Goal: Navigation & Orientation: Understand site structure

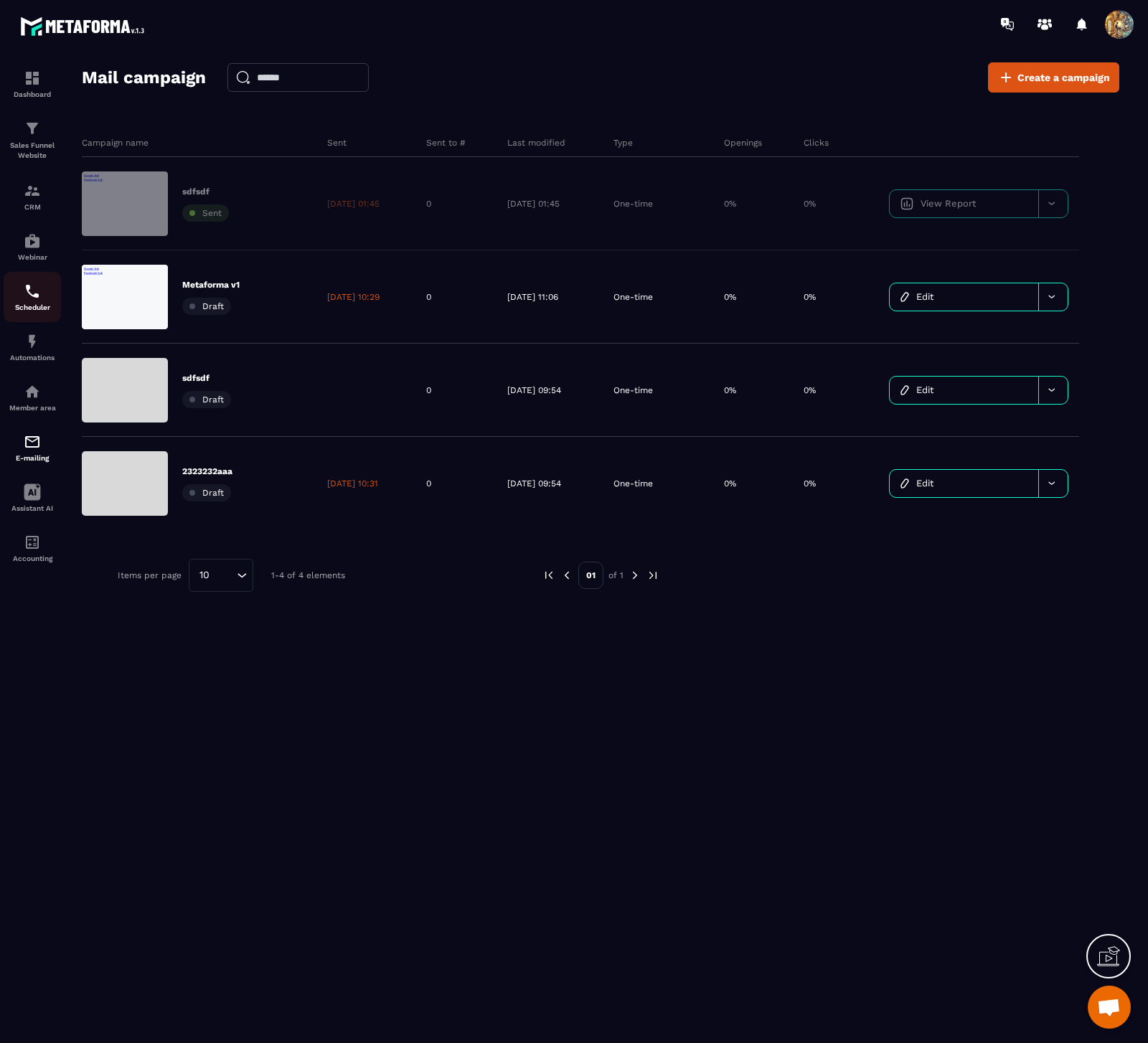
click at [46, 295] on div "Scheduler" at bounding box center [32, 297] width 57 height 29
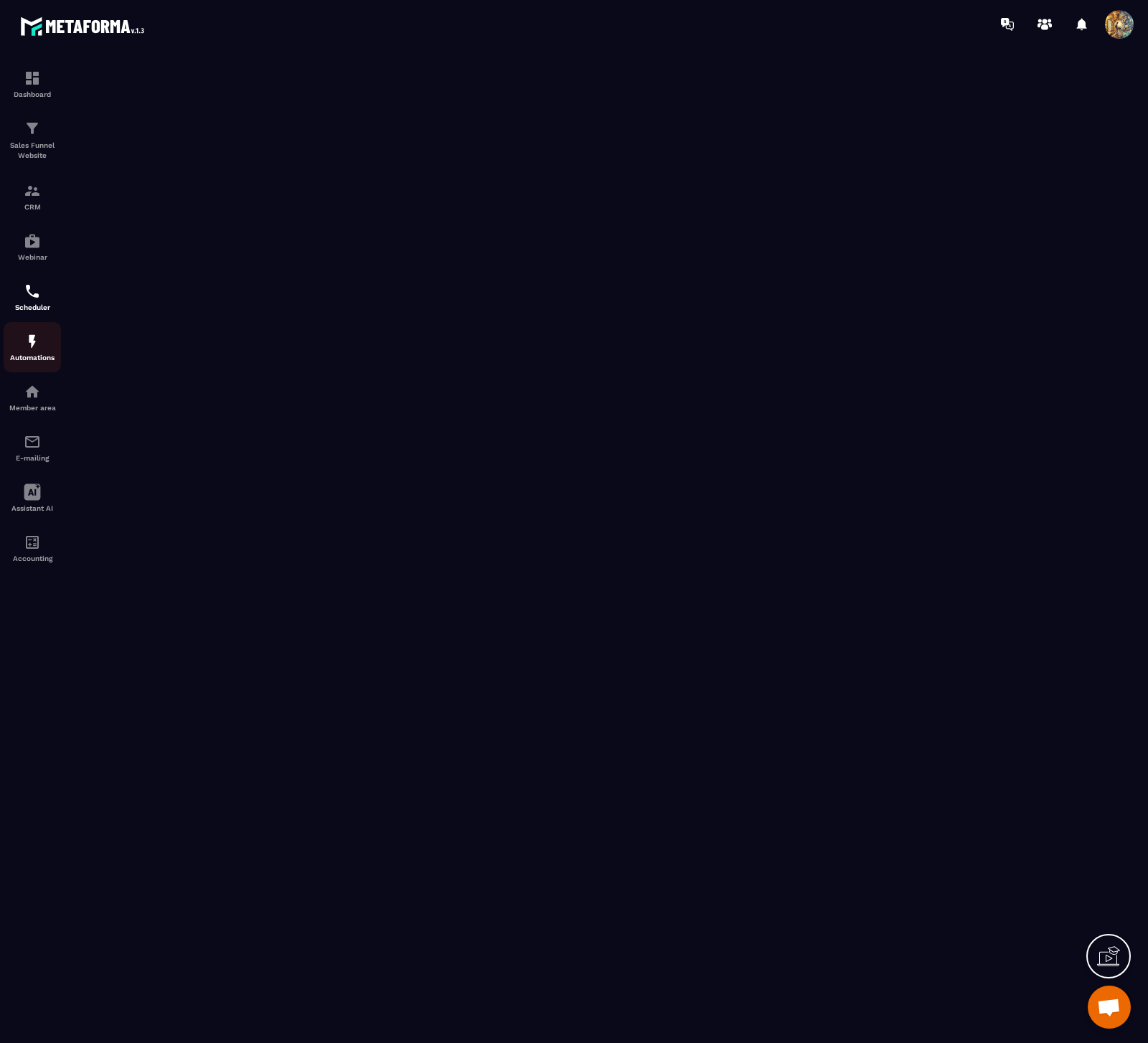
click at [40, 342] on img at bounding box center [32, 341] width 17 height 17
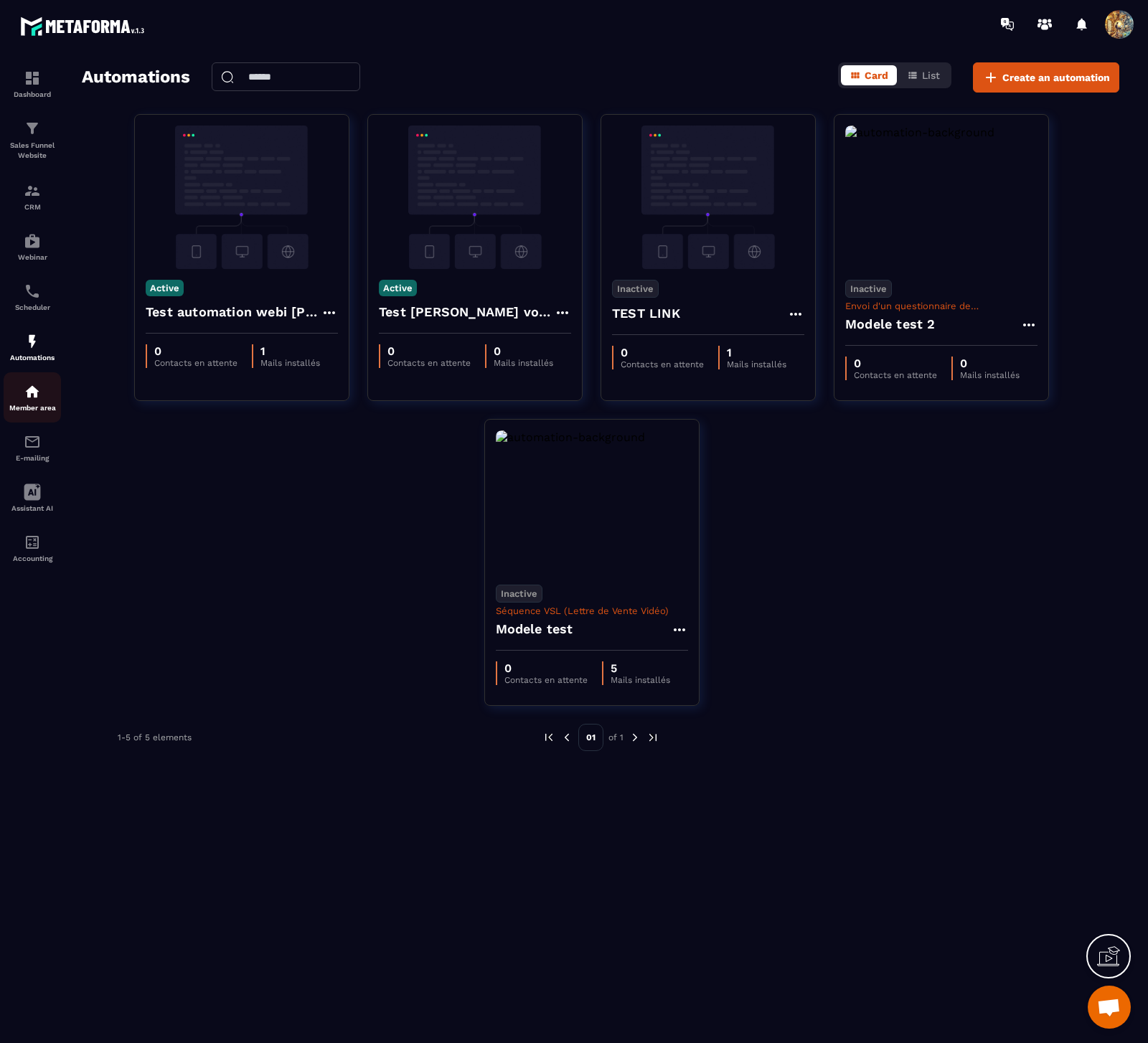
click at [35, 392] on img at bounding box center [32, 392] width 17 height 17
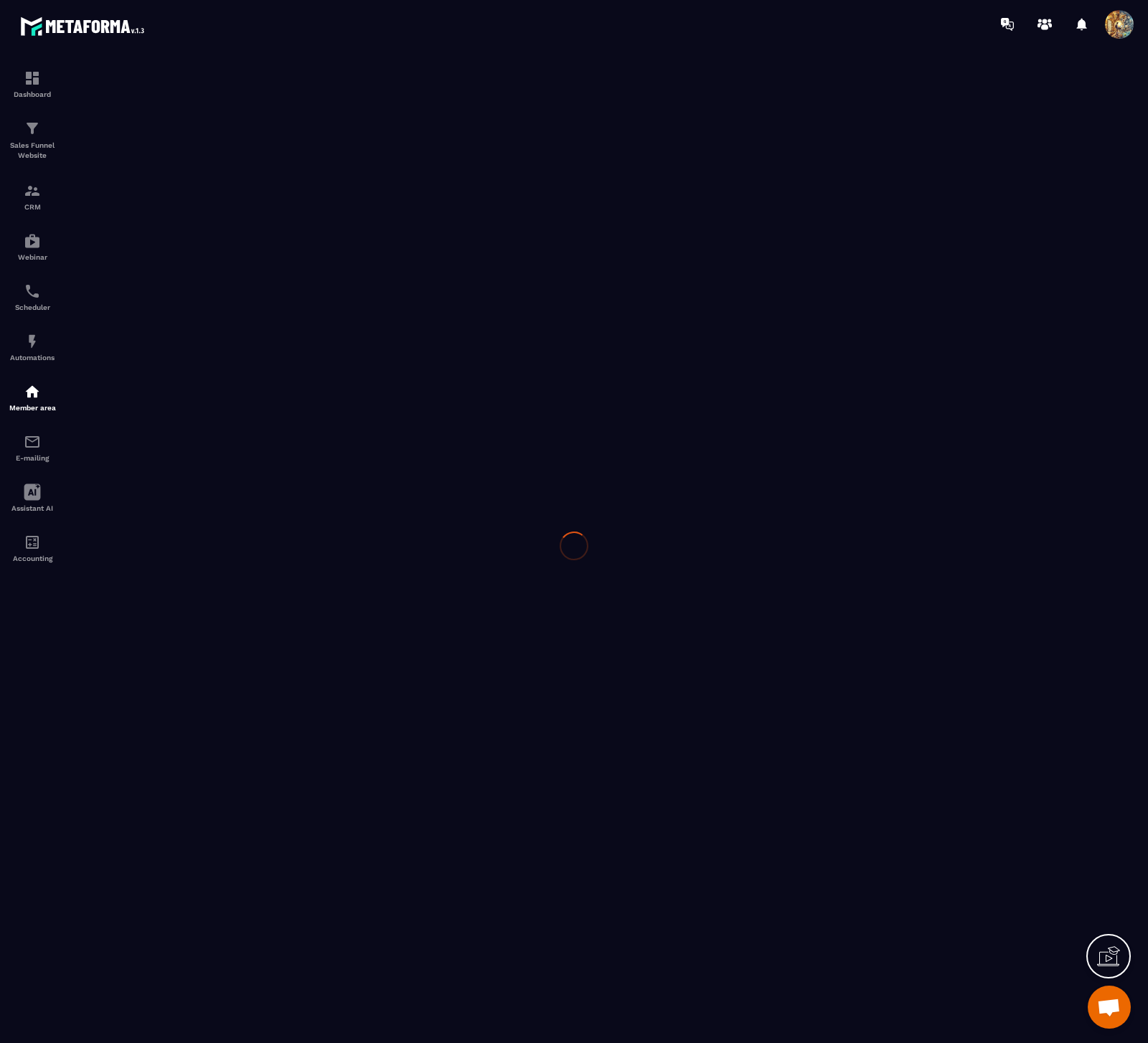
click at [41, 445] on div at bounding box center [574, 545] width 1148 height 995
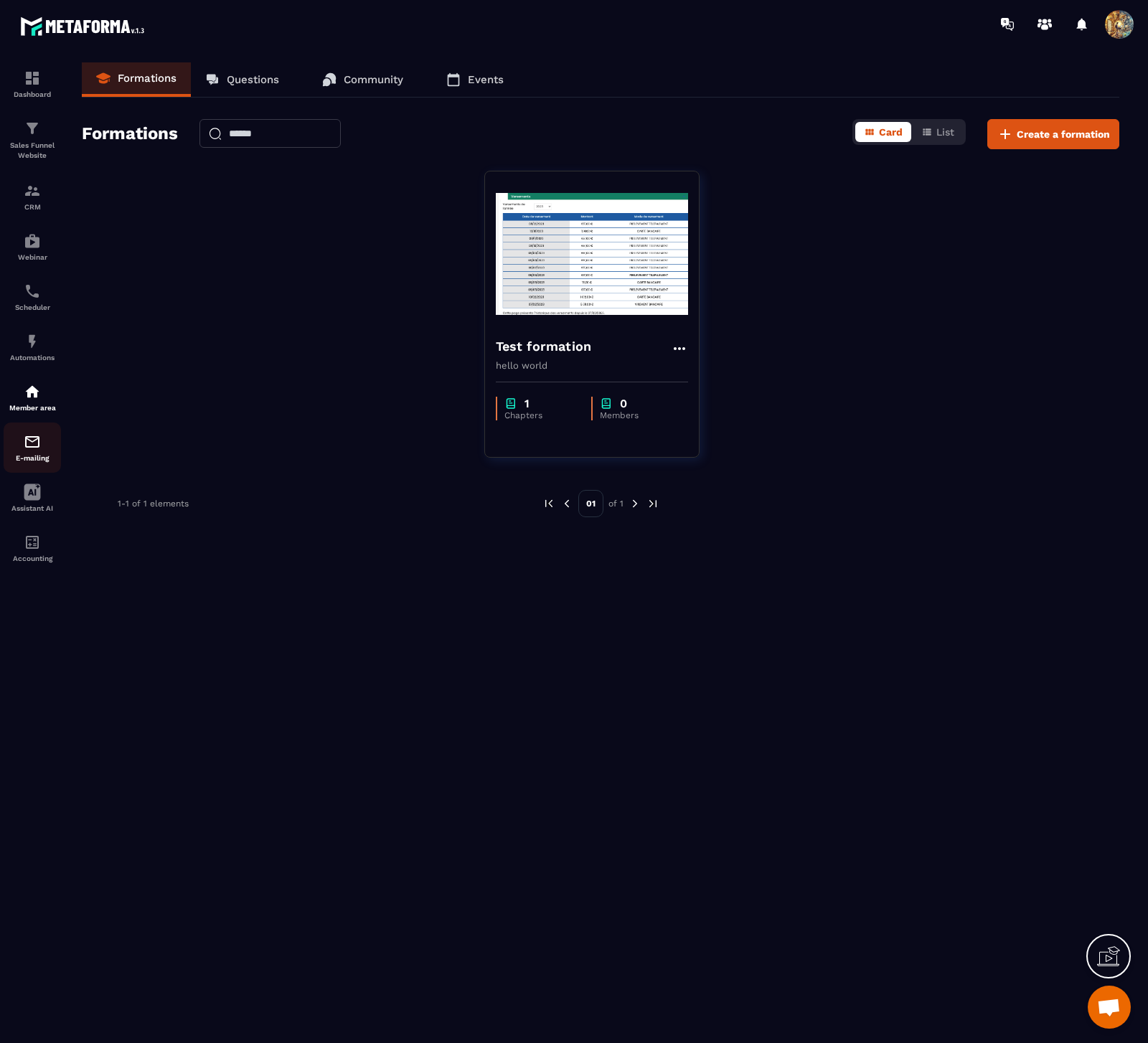
click at [37, 437] on img at bounding box center [32, 442] width 17 height 17
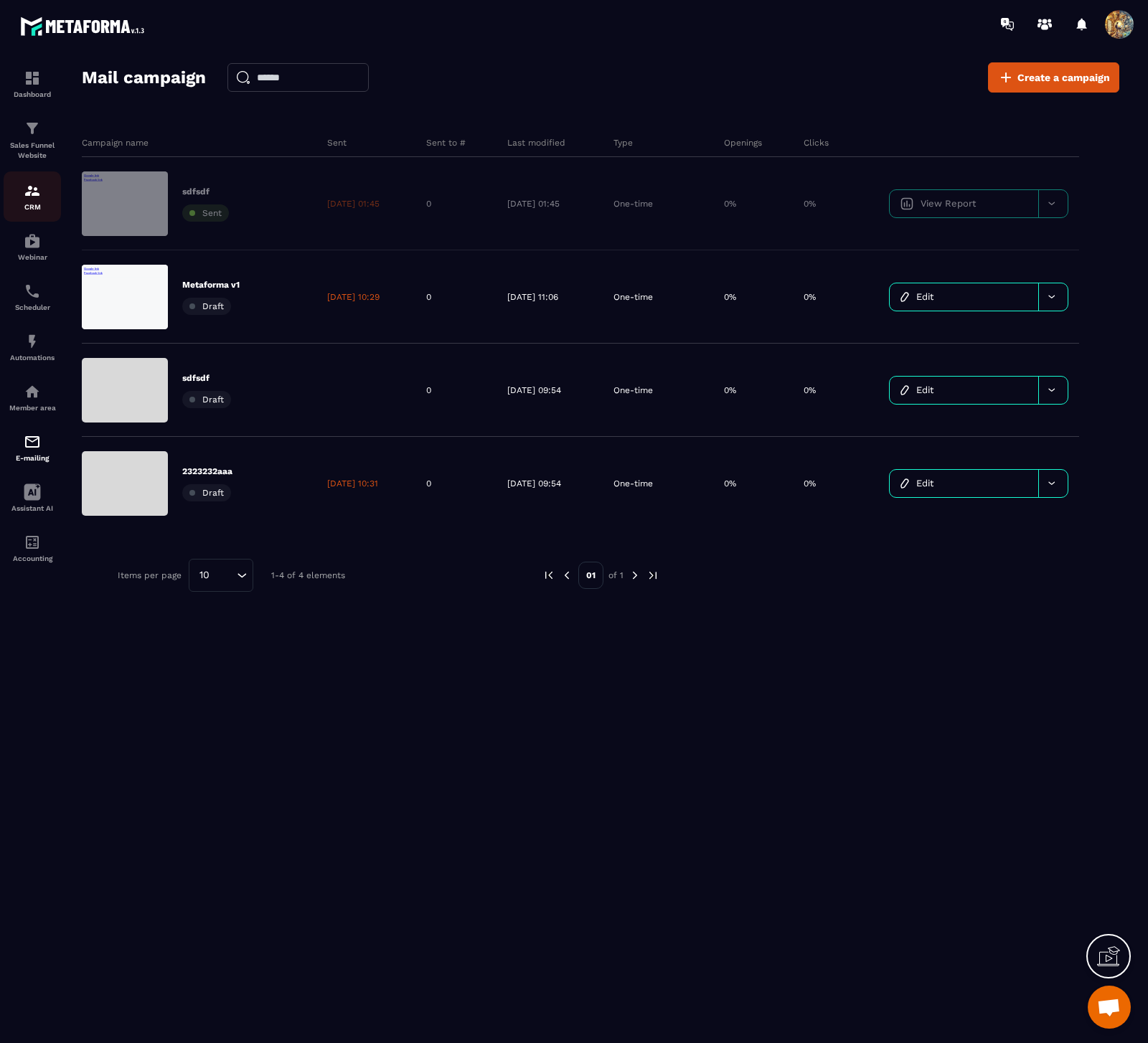
click at [41, 187] on div "CRM" at bounding box center [32, 196] width 57 height 29
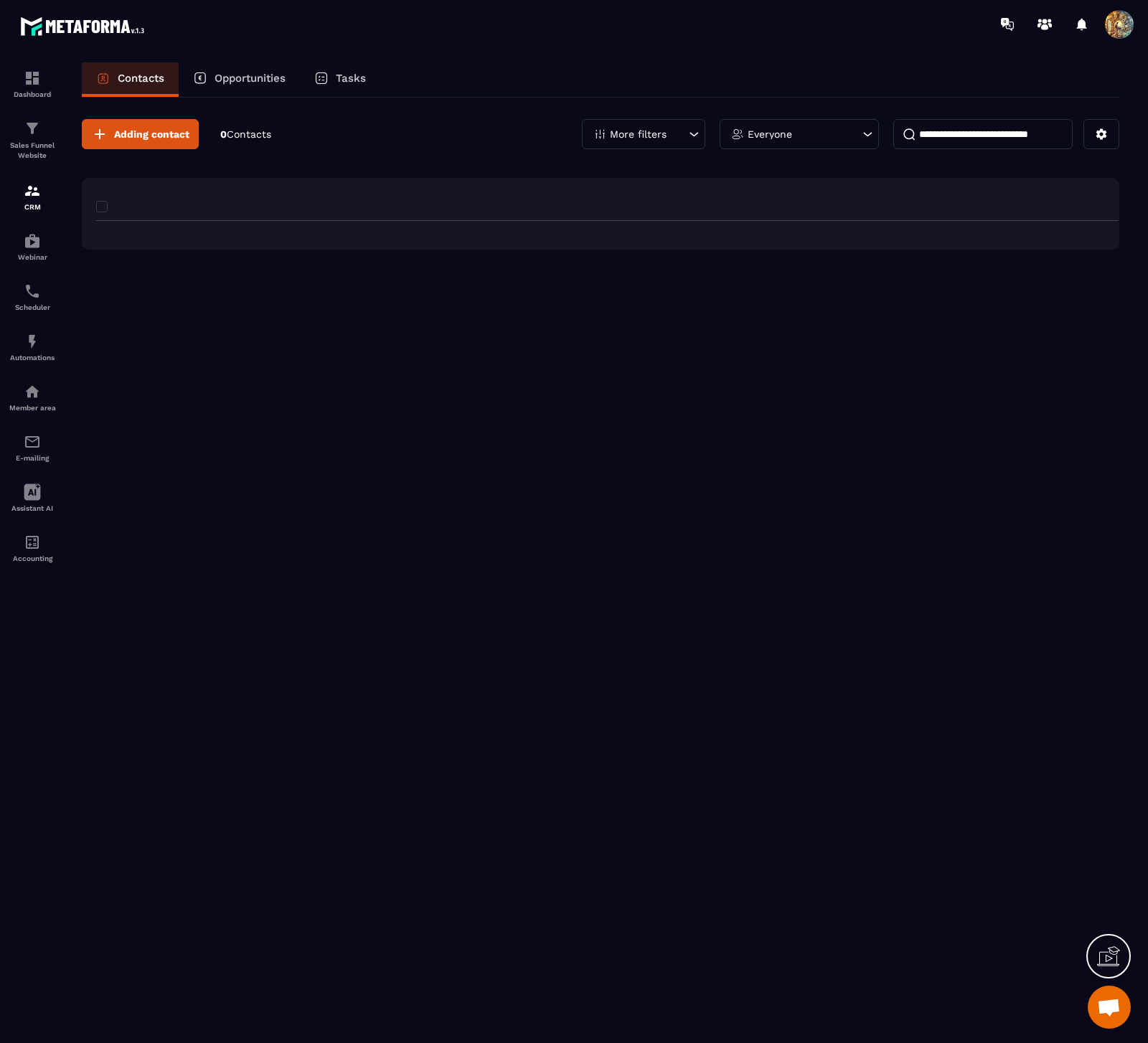
click at [355, 61] on section "Dashboard Sales Funnel Website CRM Webinar Scheduler Automations Member area E-…" at bounding box center [574, 566] width 1148 height 1036
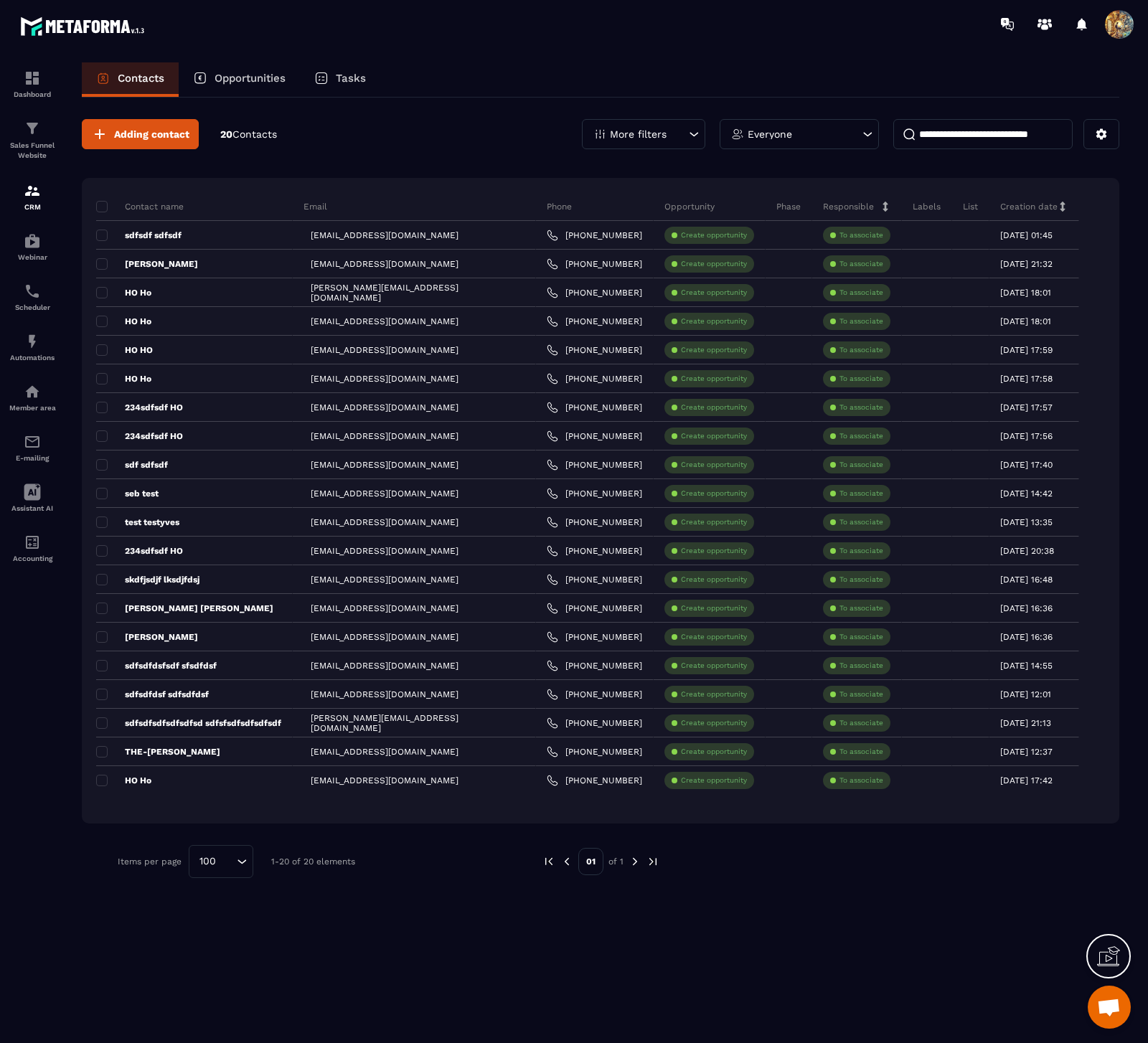
click at [353, 76] on p "Tasks" at bounding box center [351, 78] width 30 height 13
